Goal: Transaction & Acquisition: Book appointment/travel/reservation

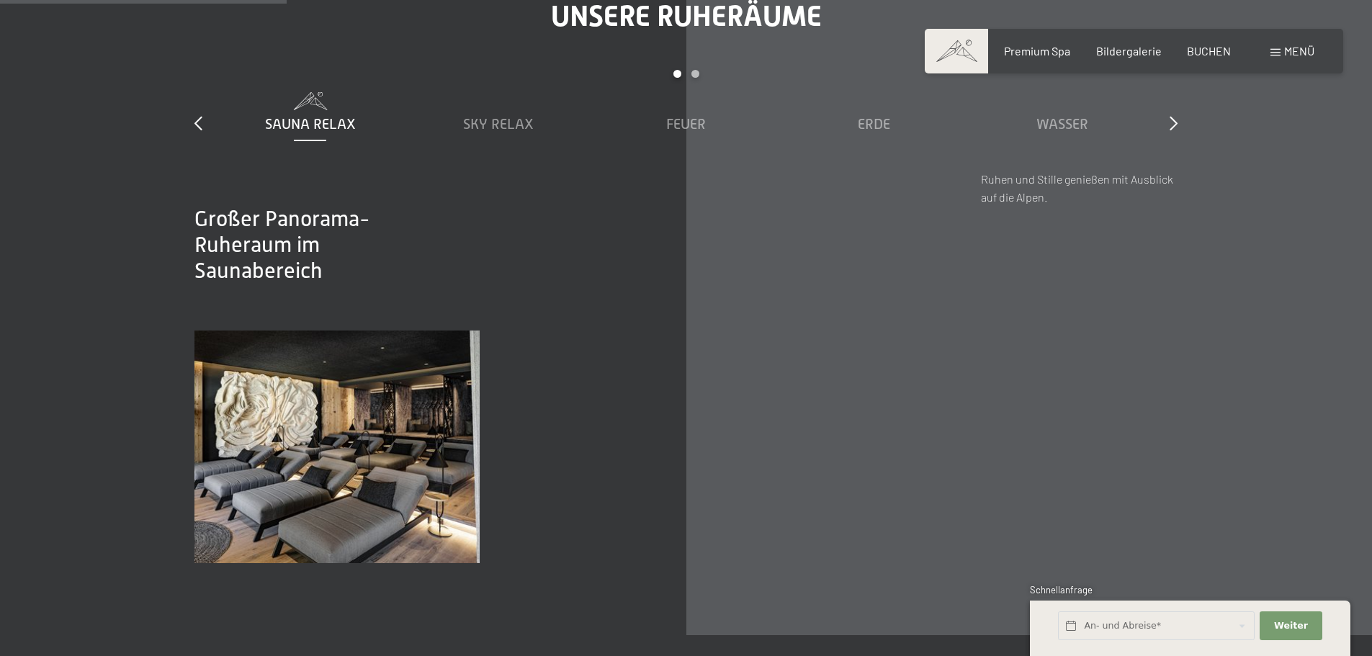
scroll to position [2232, 0]
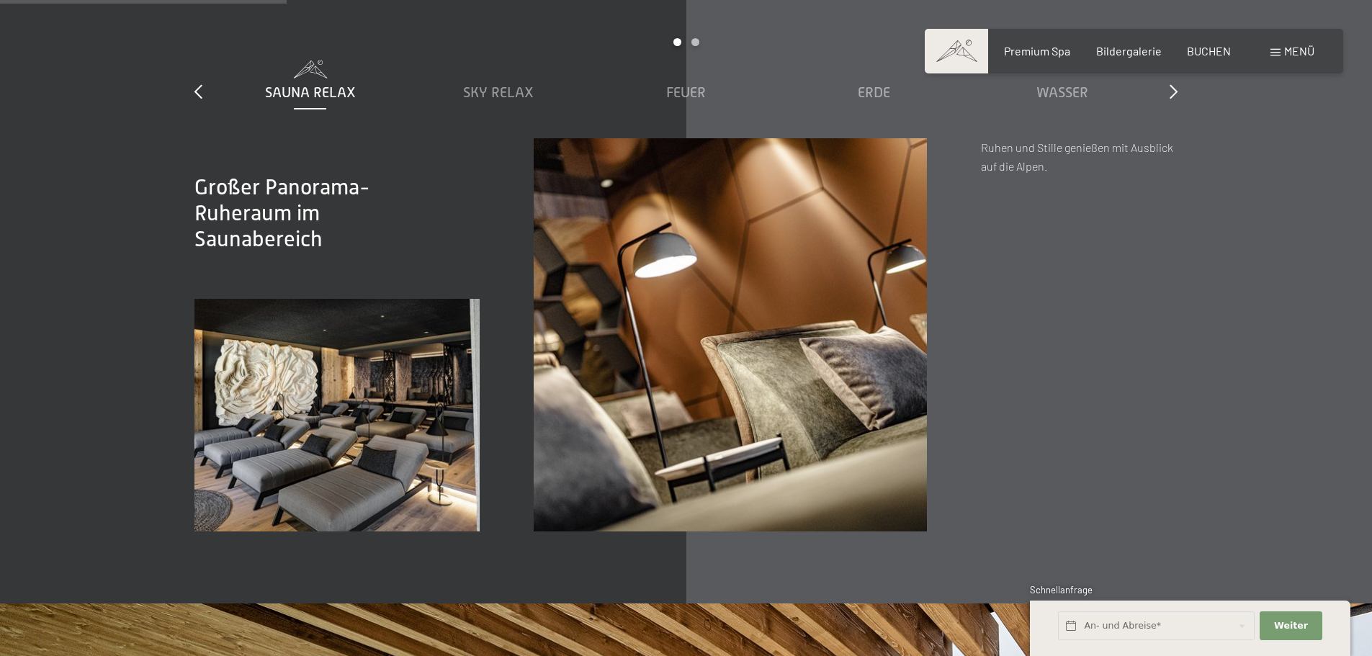
click at [1215, 59] on div "Buchen Anfragen Premium Spa Bildergalerie BUCHEN Menü DE IT EN Gutschein Bilder…" at bounding box center [1133, 51] width 361 height 16
click at [1208, 53] on span "BUCHEN" at bounding box center [1209, 49] width 44 height 14
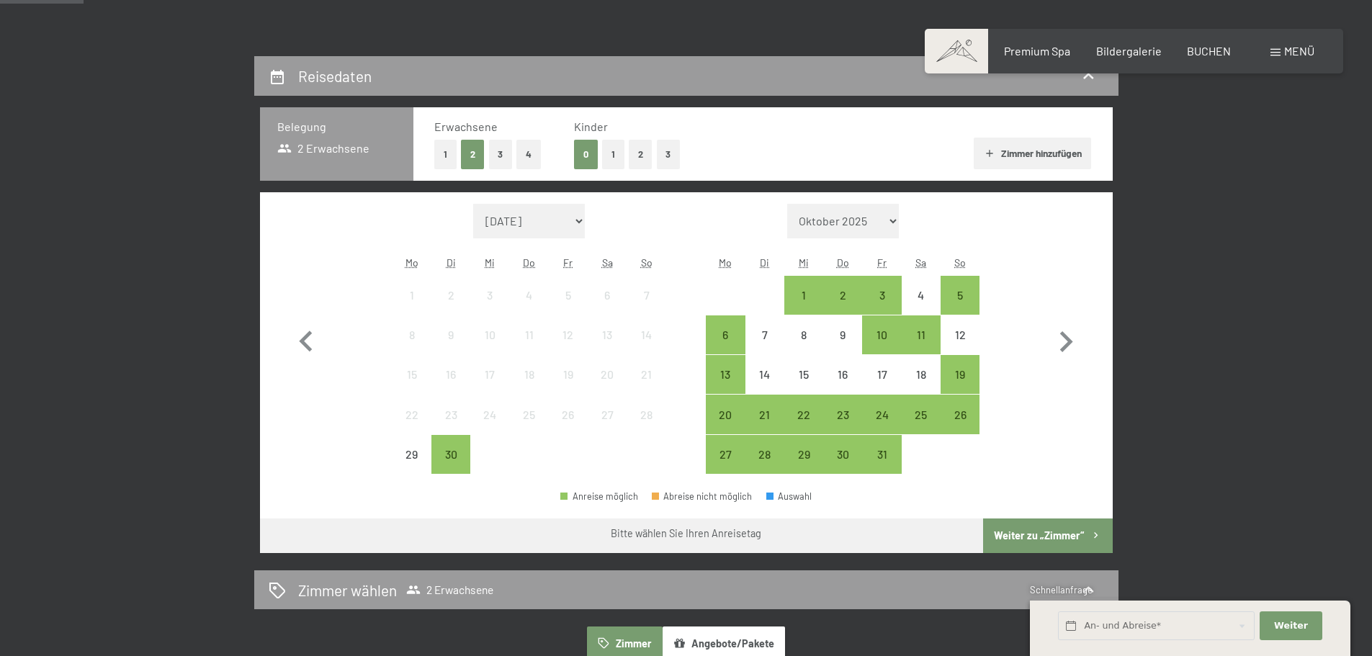
scroll to position [288, 0]
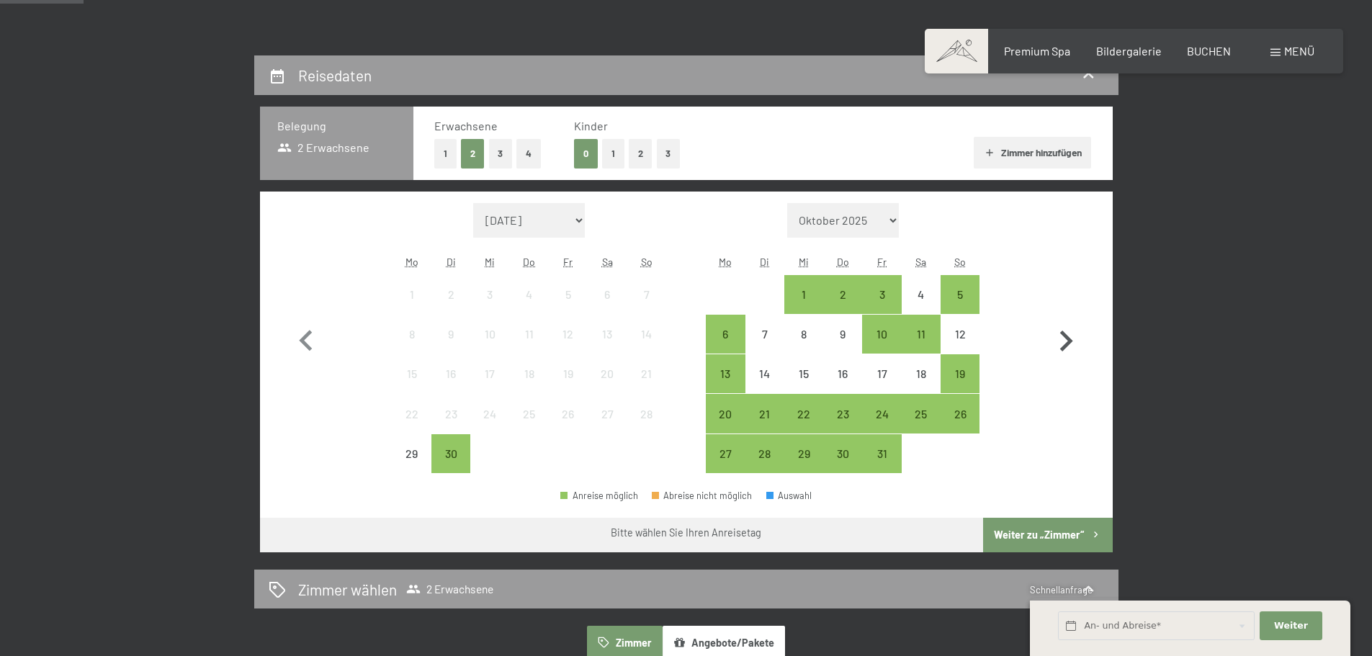
click at [1061, 336] on icon "button" at bounding box center [1066, 341] width 42 height 42
select select "[DATE]"
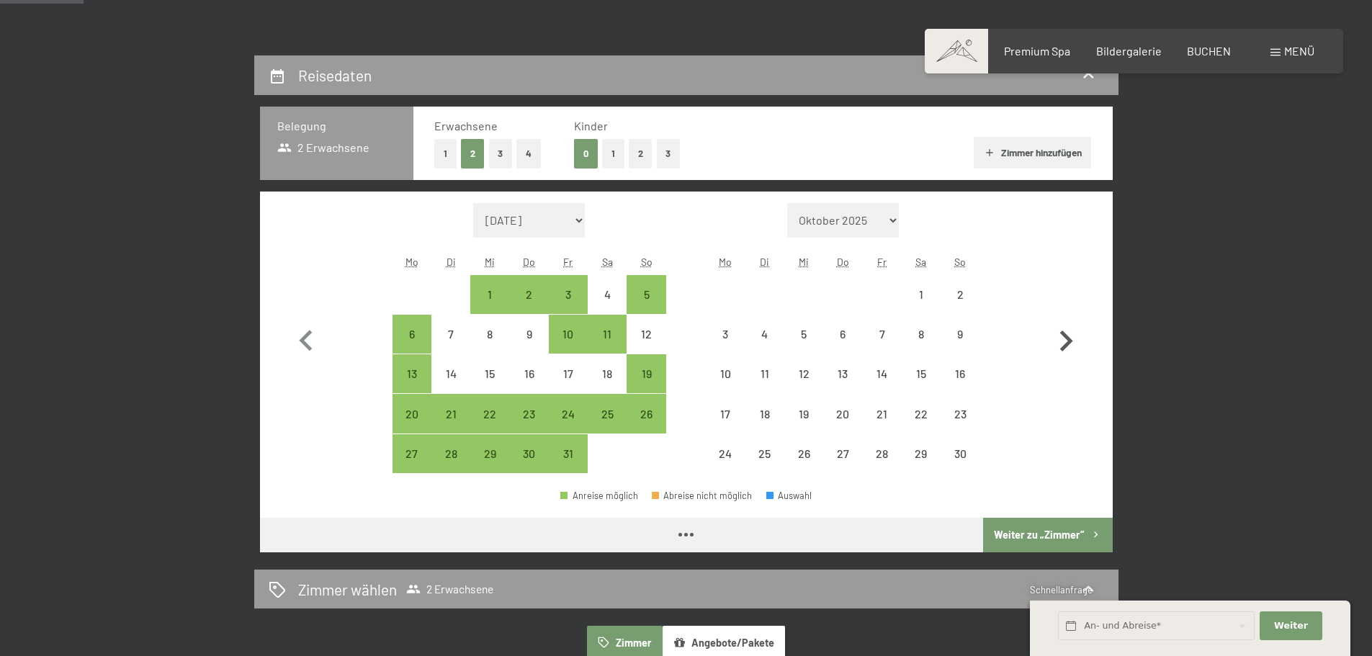
click at [1061, 336] on icon "button" at bounding box center [1066, 341] width 42 height 42
select select "[DATE]"
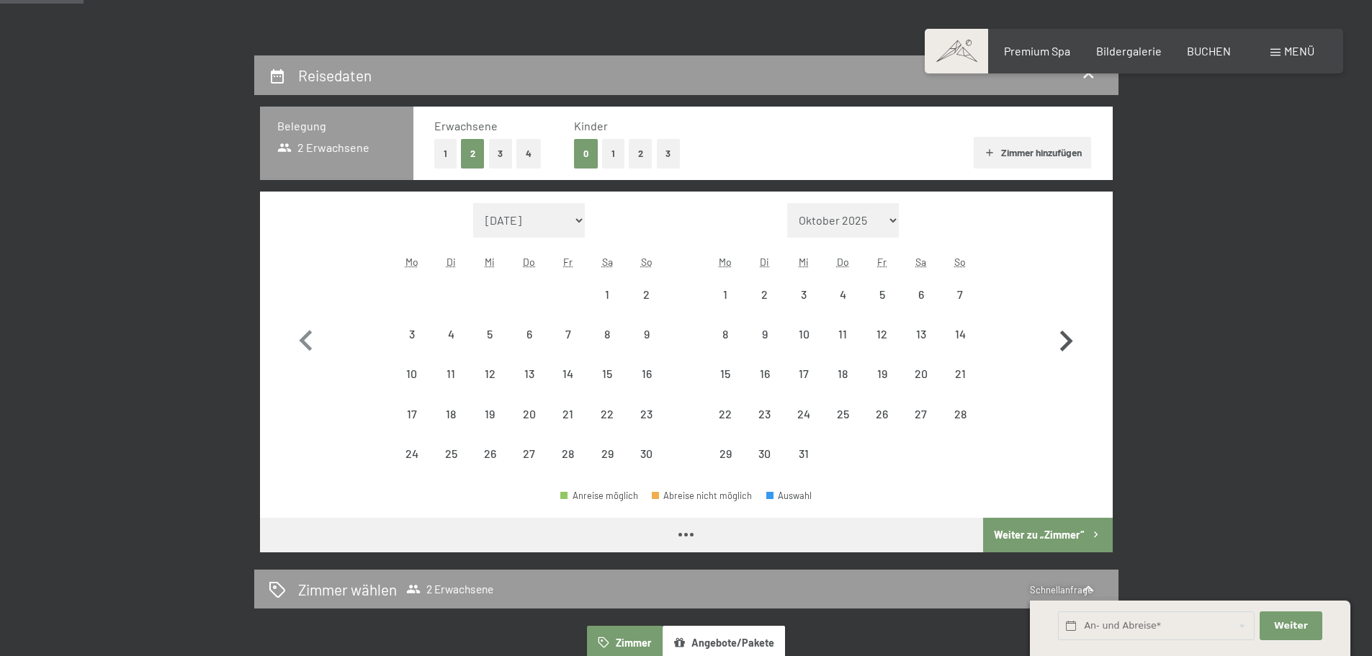
select select "[DATE]"
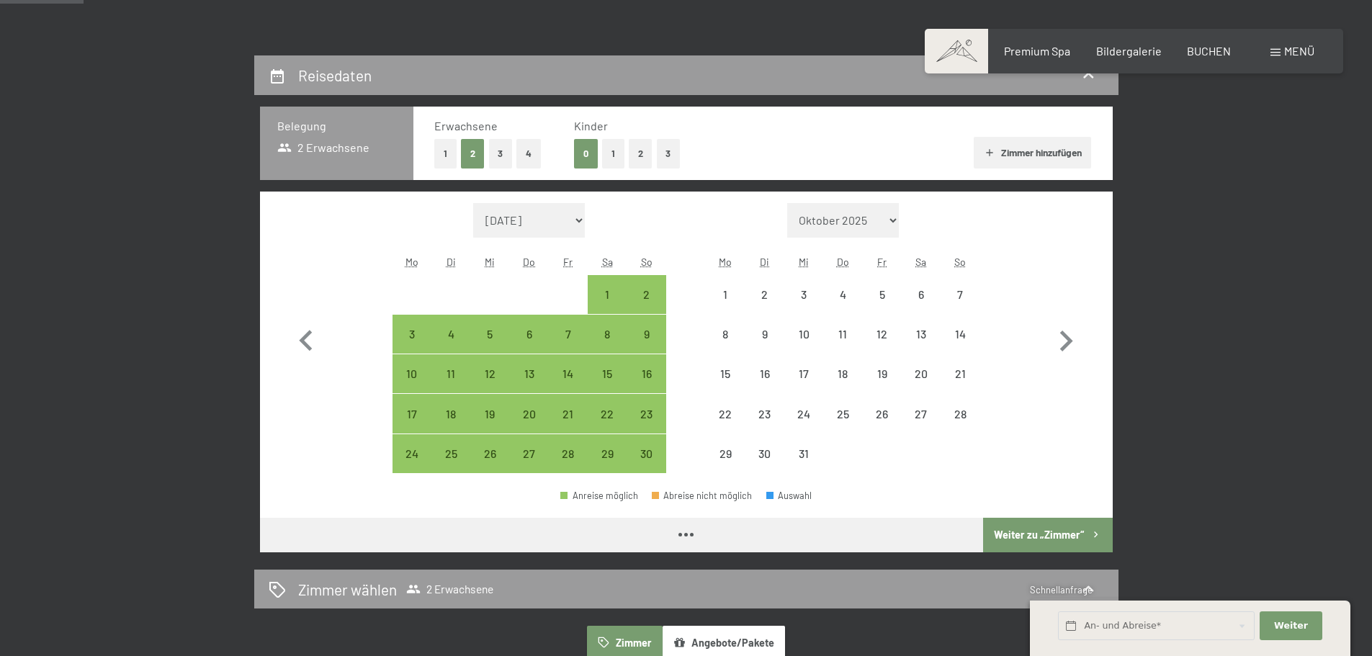
select select "[DATE]"
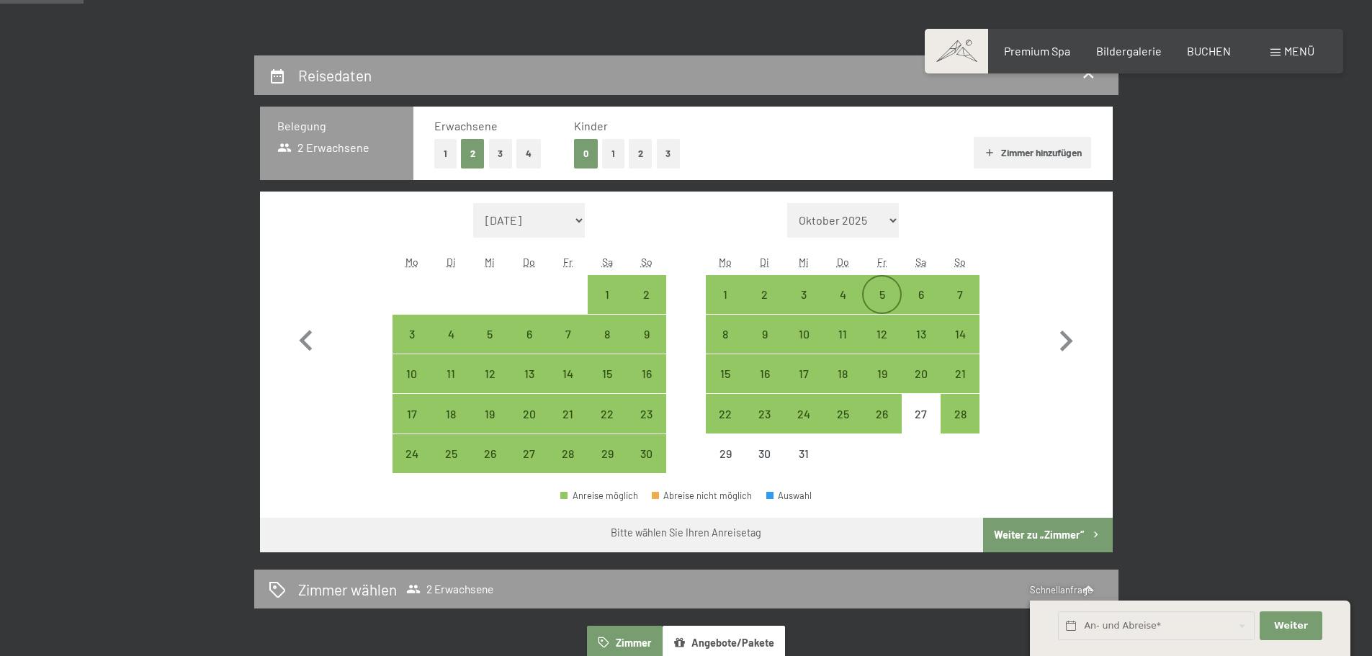
click at [888, 292] on div "5" at bounding box center [881, 307] width 36 height 36
select select "[DATE]"
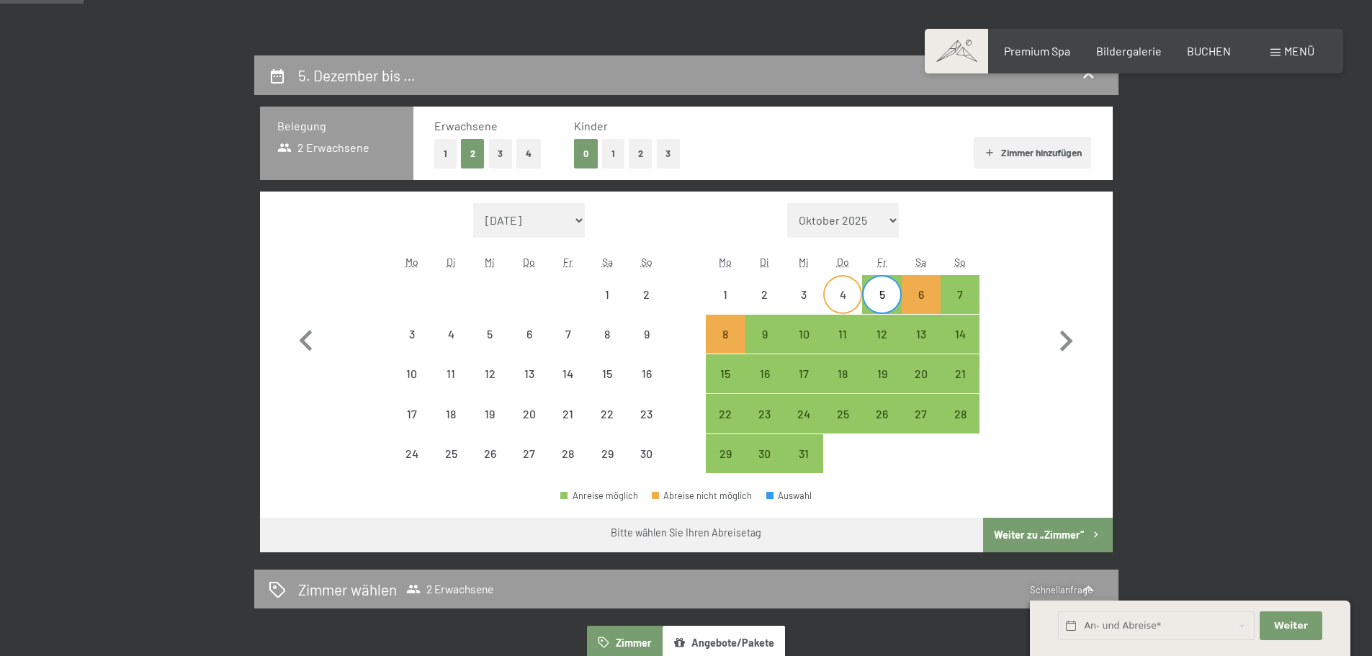
click at [847, 298] on div "4" at bounding box center [842, 307] width 36 height 36
select select "[DATE]"
click at [874, 297] on div "5" at bounding box center [881, 307] width 36 height 36
select select "[DATE]"
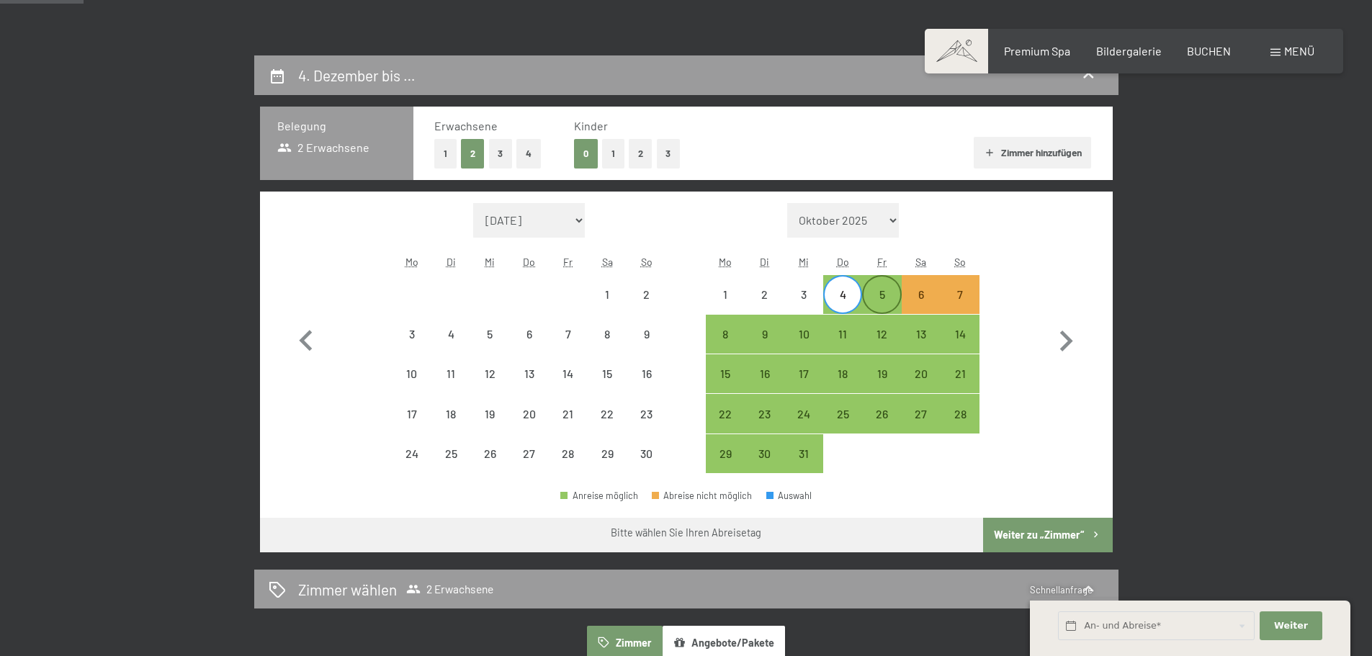
select select "[DATE]"
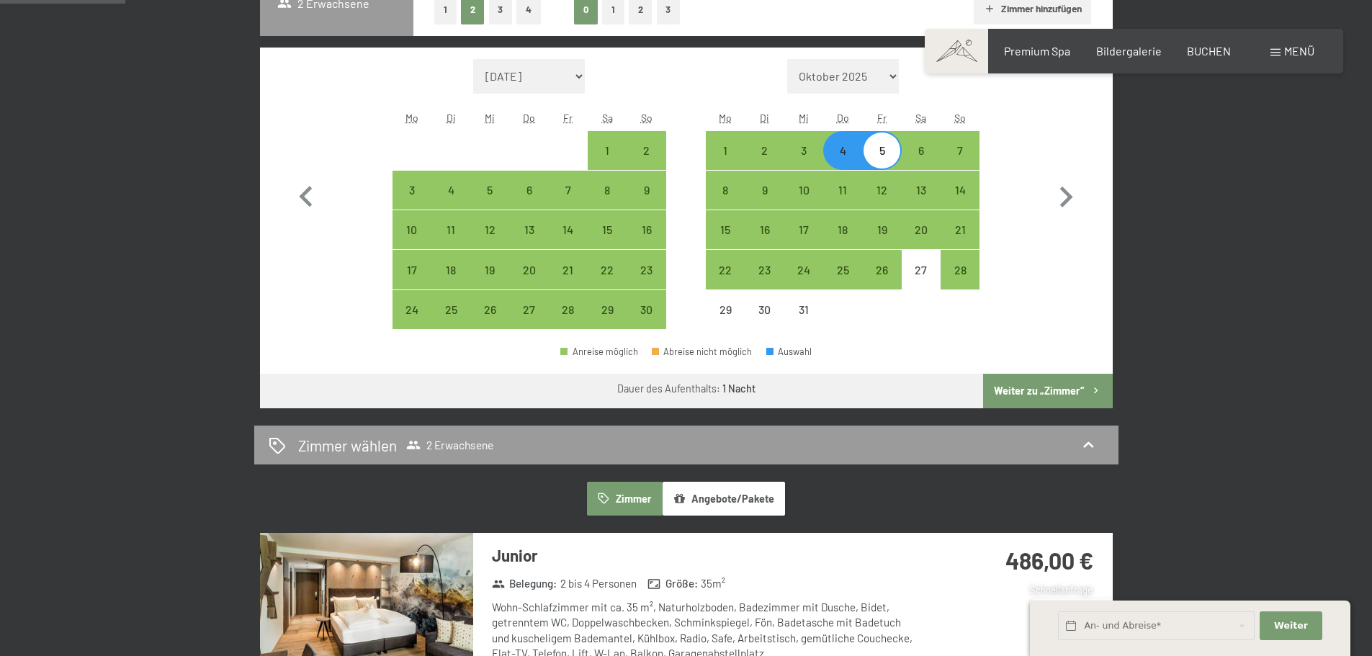
click at [1037, 386] on button "Weiter zu „Zimmer“" at bounding box center [1047, 391] width 129 height 35
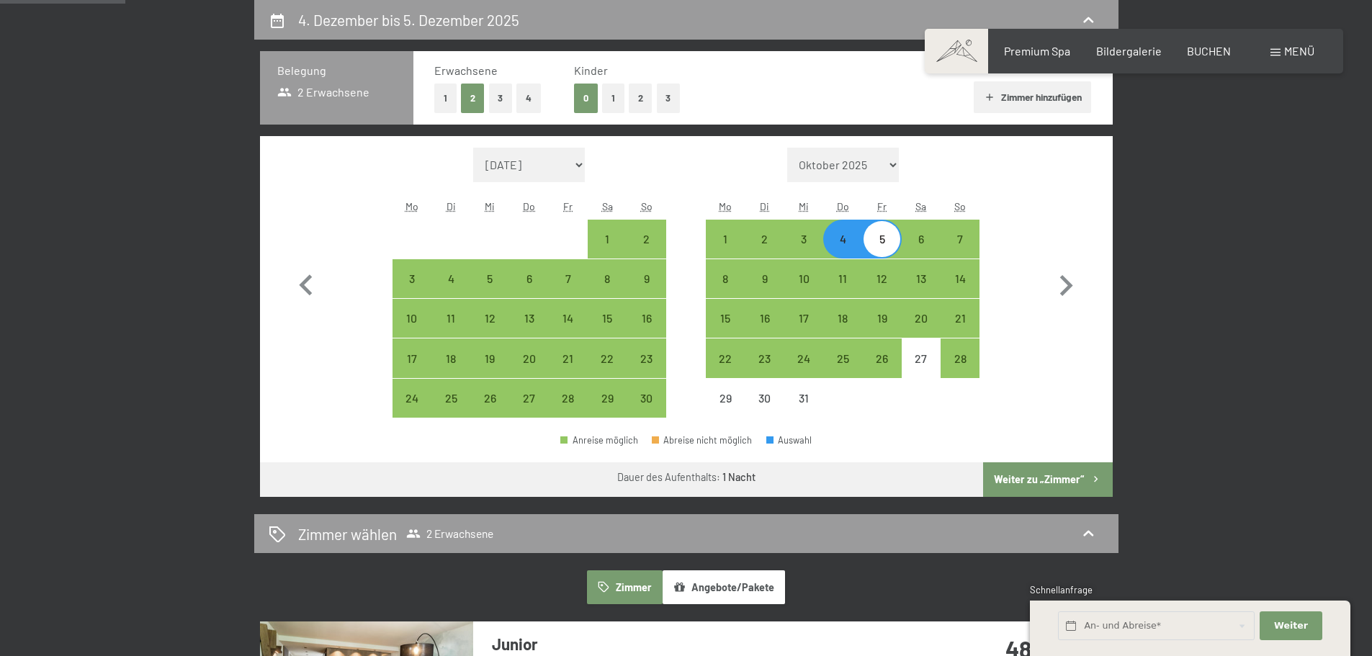
select select "[DATE]"
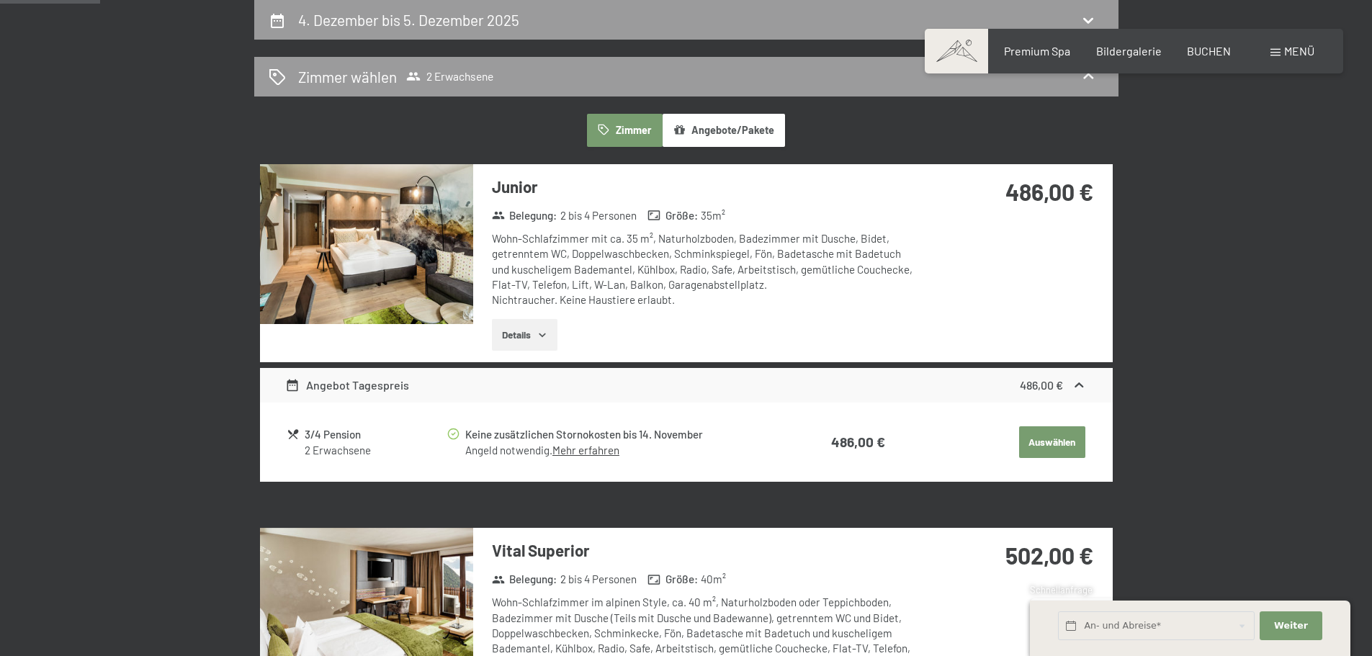
click at [522, 323] on button "Details" at bounding box center [525, 335] width 66 height 32
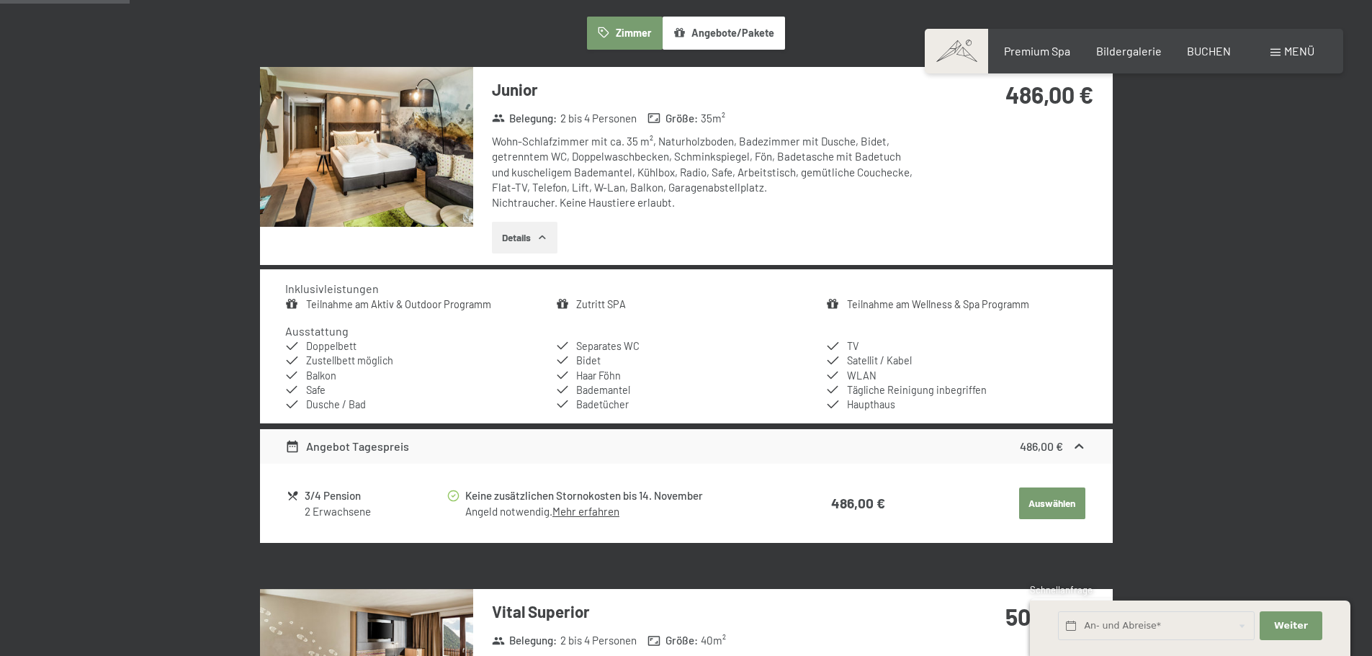
scroll to position [415, 0]
